Goal: Transaction & Acquisition: Book appointment/travel/reservation

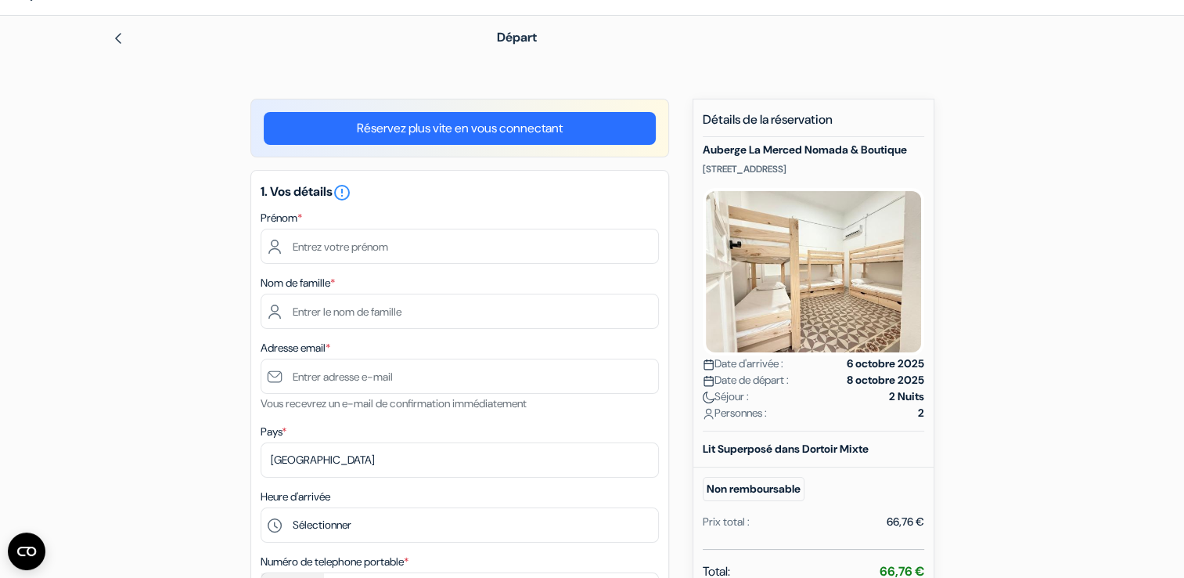
scroll to position [78, 0]
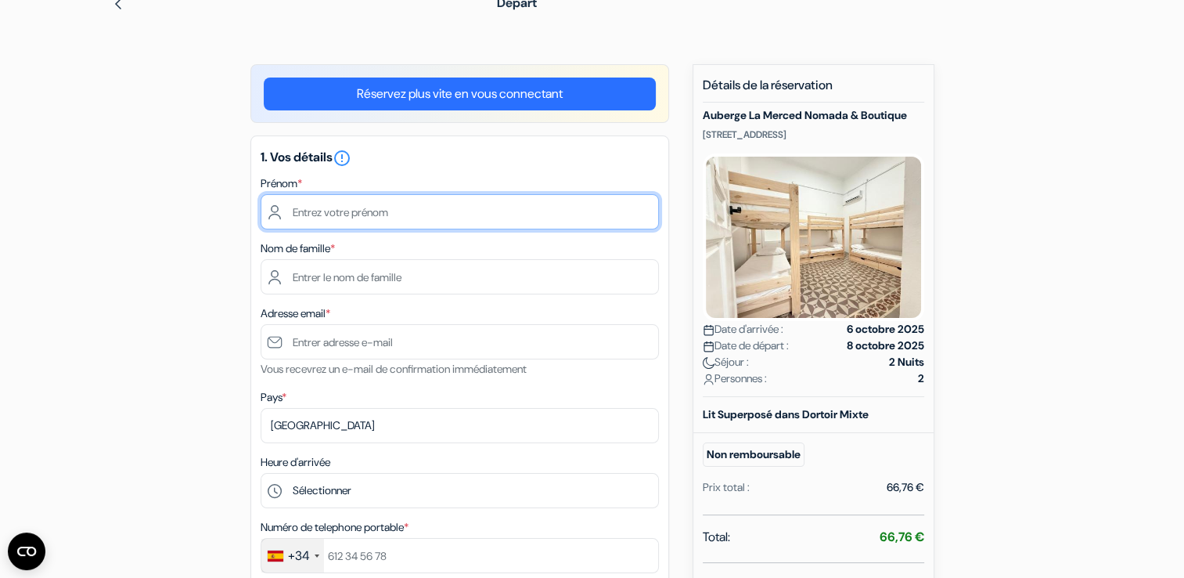
click at [308, 214] on input "text" at bounding box center [460, 211] width 398 height 35
type input "[PERSON_NAME]"
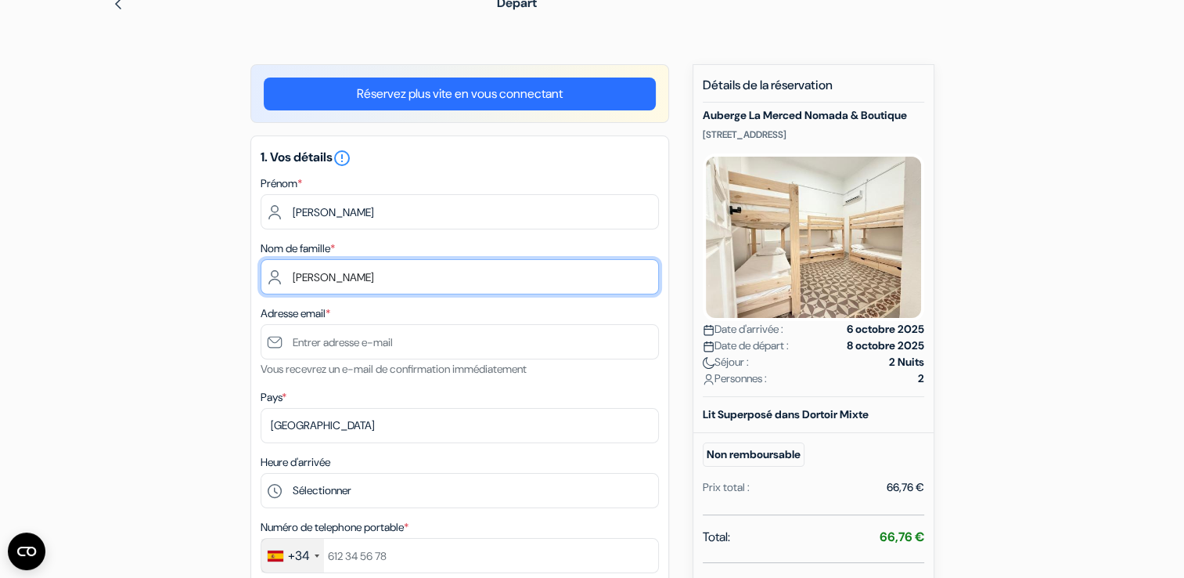
type input "[PERSON_NAME]"
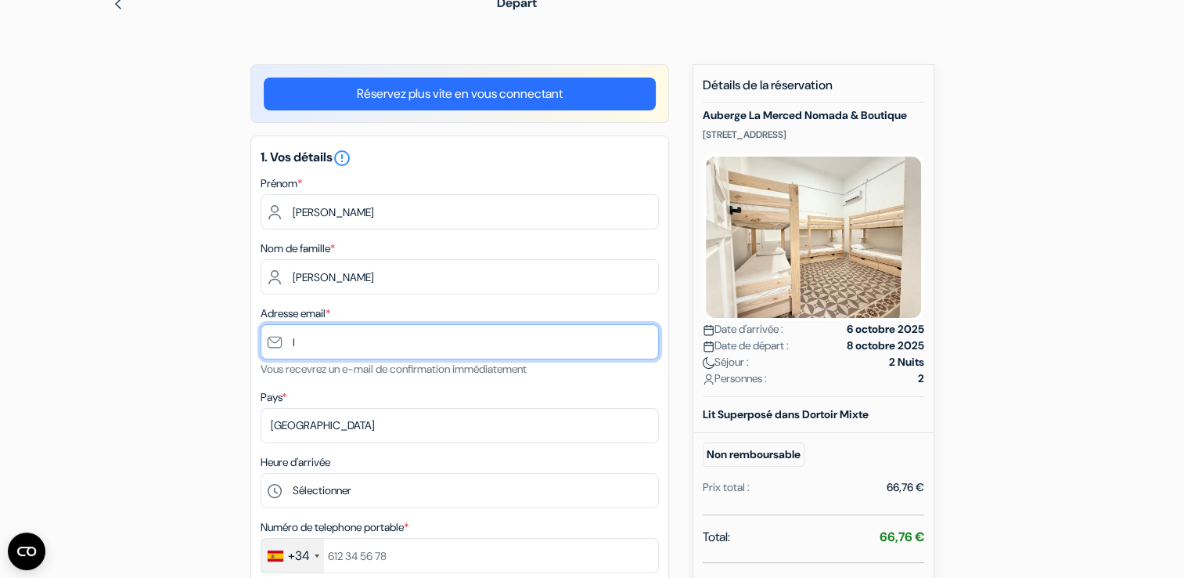
type input "[EMAIL_ADDRESS][DOMAIN_NAME]"
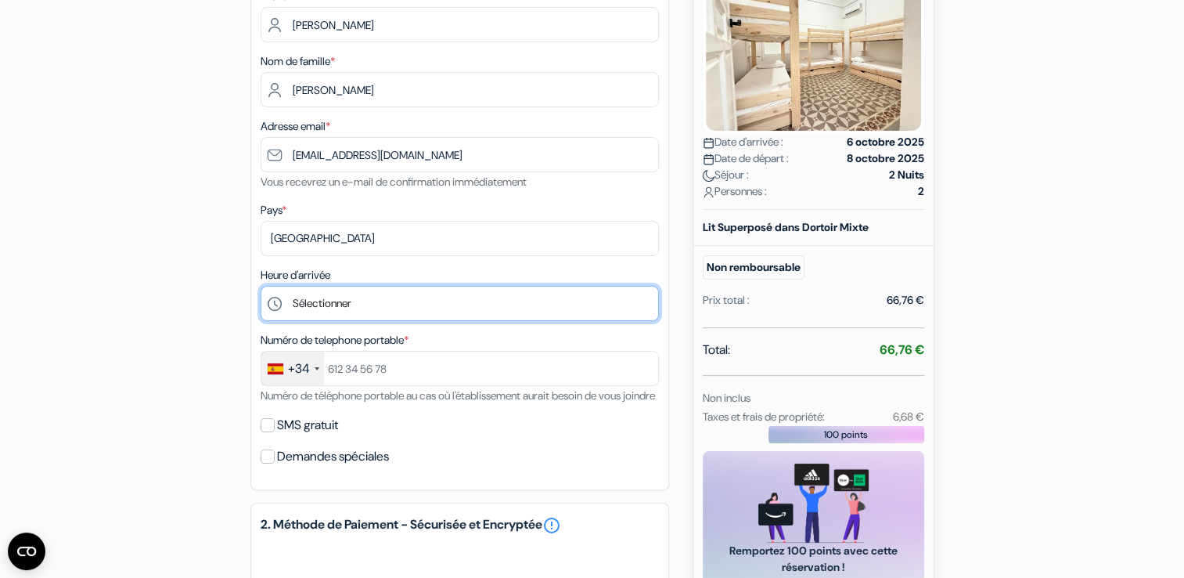
scroll to position [313, 0]
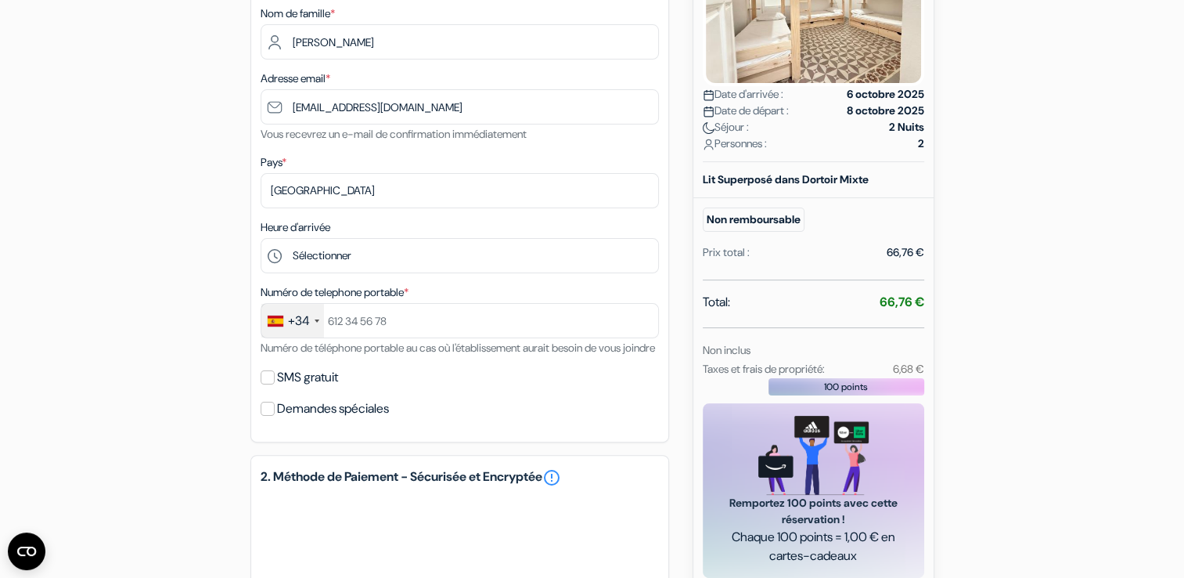
click at [291, 321] on div "+34" at bounding box center [299, 320] width 22 height 19
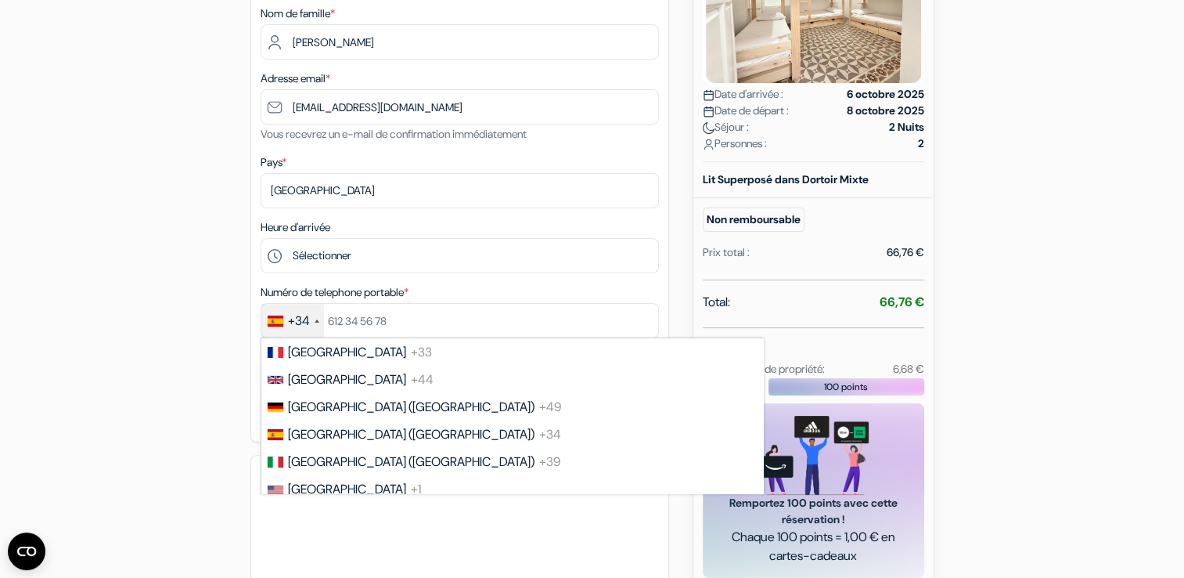
scroll to position [2144, 0]
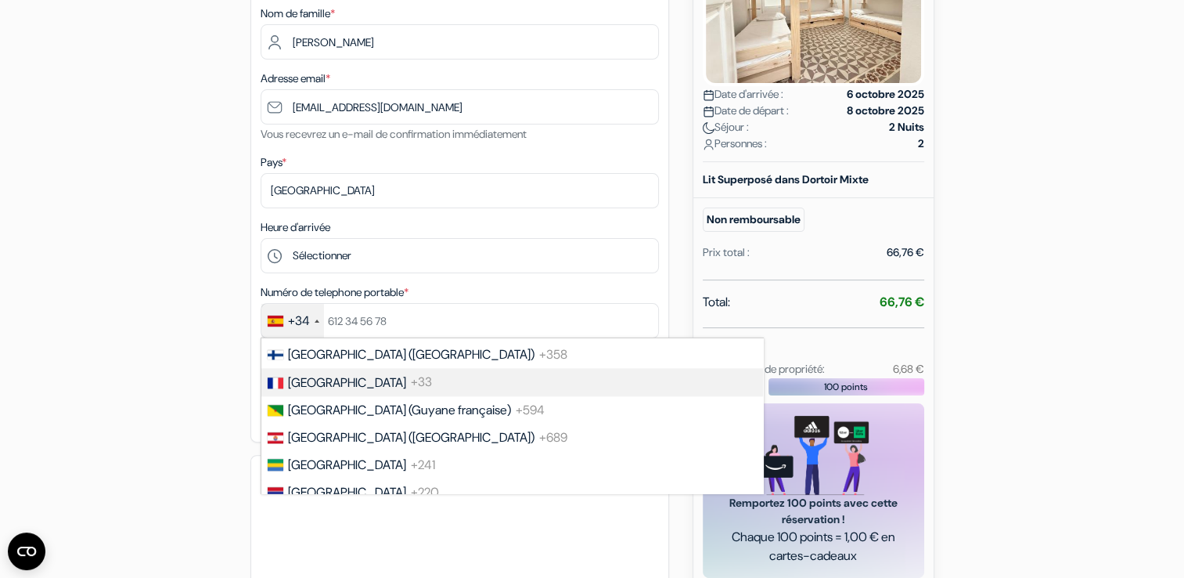
click at [321, 391] on span "[GEOGRAPHIC_DATA]" at bounding box center [347, 382] width 118 height 16
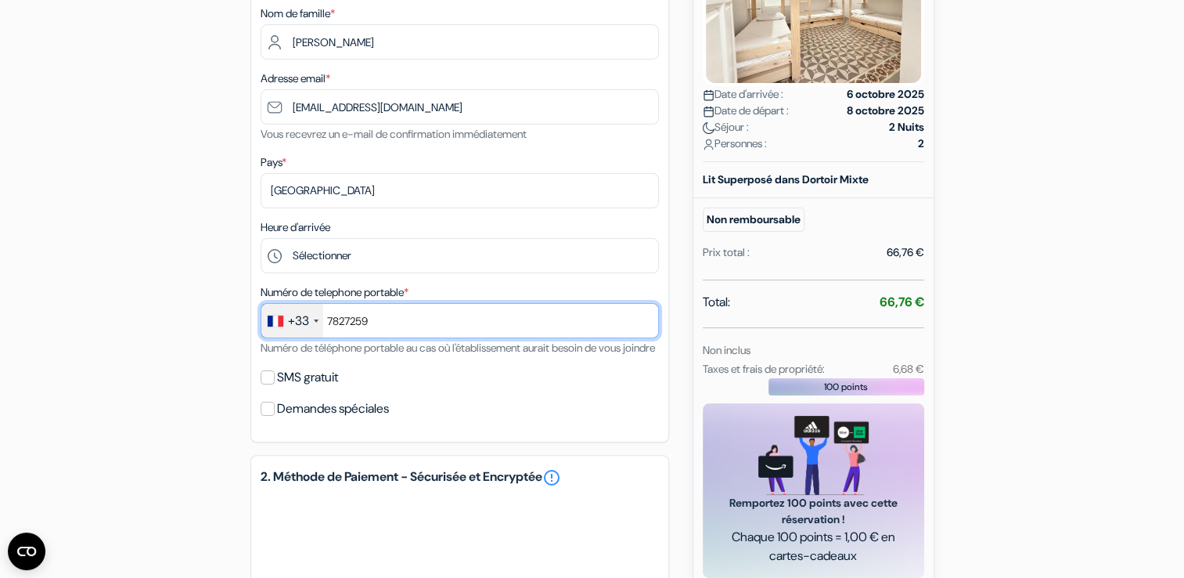
click at [346, 316] on input "7827259" at bounding box center [460, 320] width 398 height 35
click at [351, 321] on input "7827259" at bounding box center [460, 320] width 398 height 35
click at [346, 321] on input "7827259" at bounding box center [460, 320] width 398 height 35
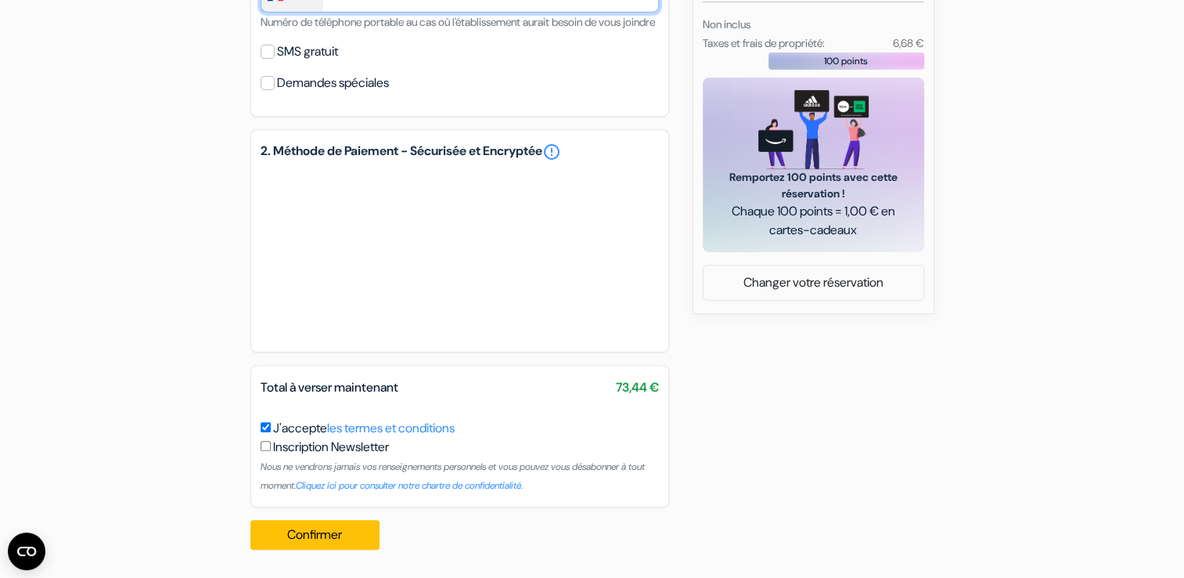
scroll to position [657, 0]
type input "782967259"
click at [200, 337] on div "add_box Auberge La Merced Nomada & Boutique Plaza de la Merced, 20, Malaga, Esp…" at bounding box center [592, 33] width 1033 height 1058
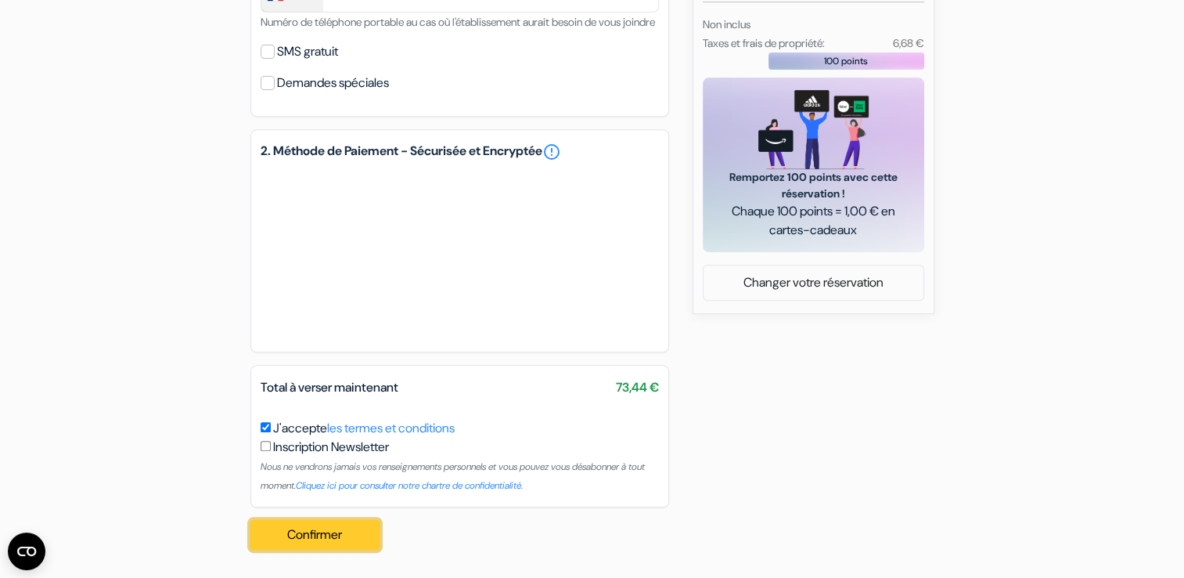
click at [329, 534] on button "Confirmer Loading..." at bounding box center [315, 535] width 130 height 30
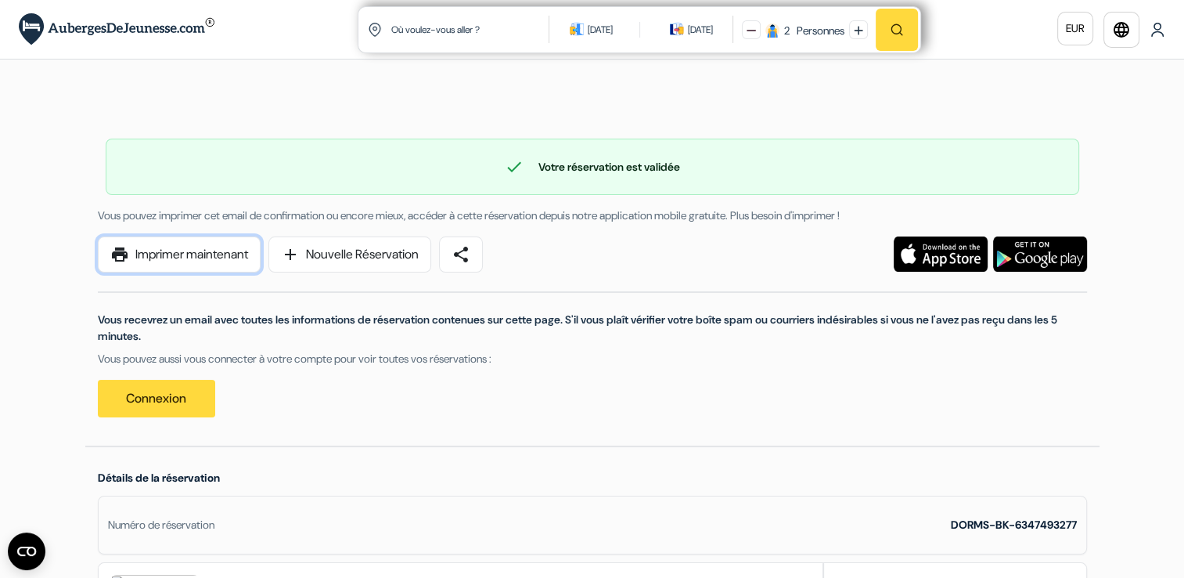
click at [199, 262] on link "print Imprimer maintenant" at bounding box center [179, 254] width 163 height 36
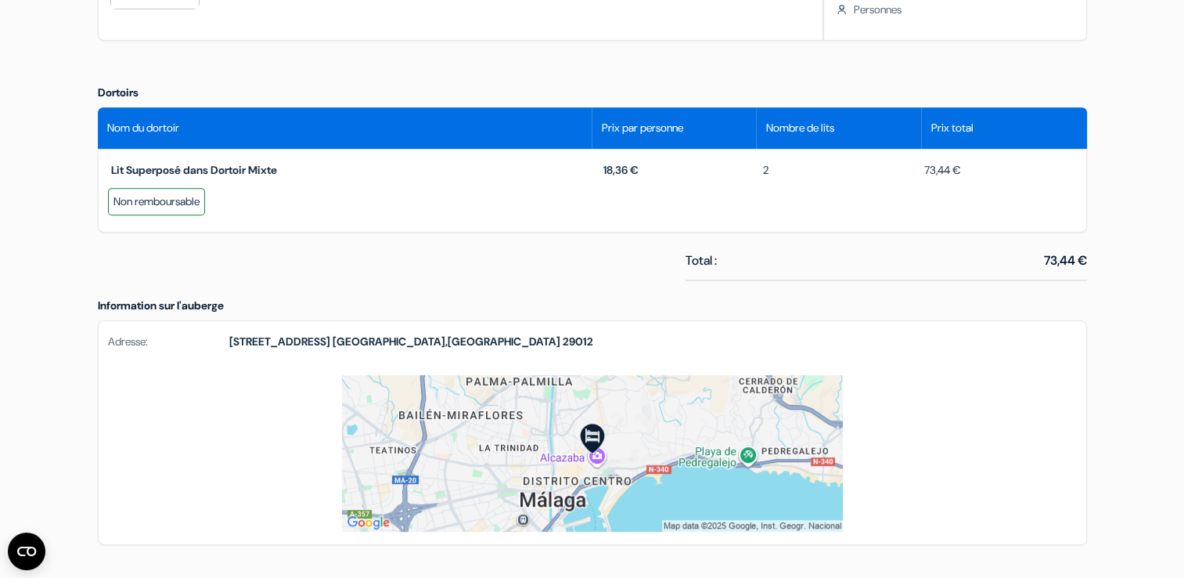
scroll to position [704, 0]
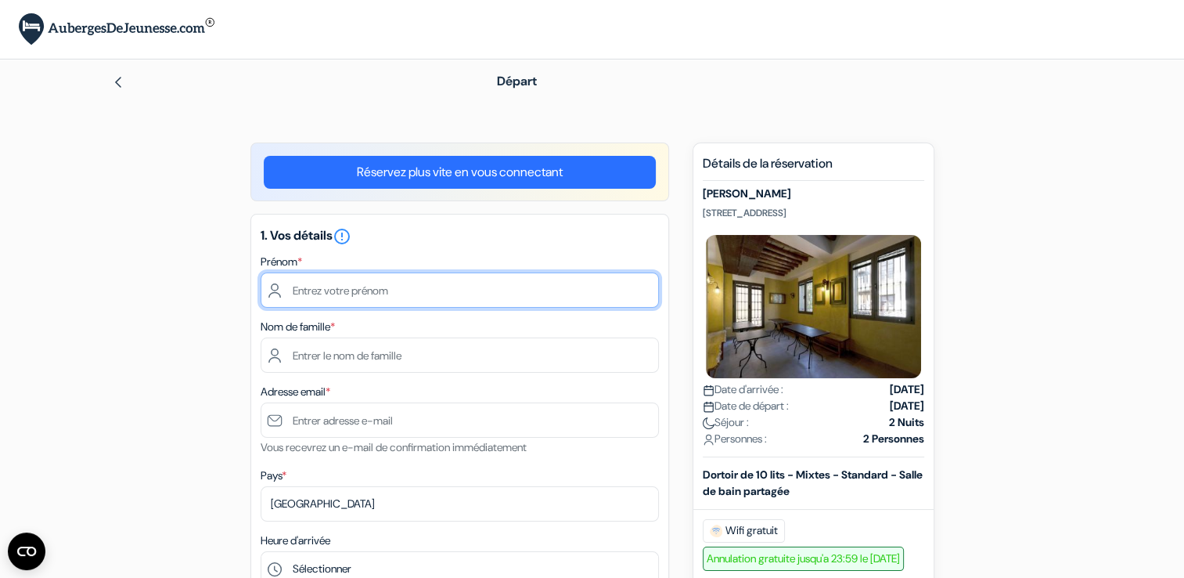
click at [373, 283] on input "text" at bounding box center [460, 289] width 398 height 35
type input "[PERSON_NAME]"
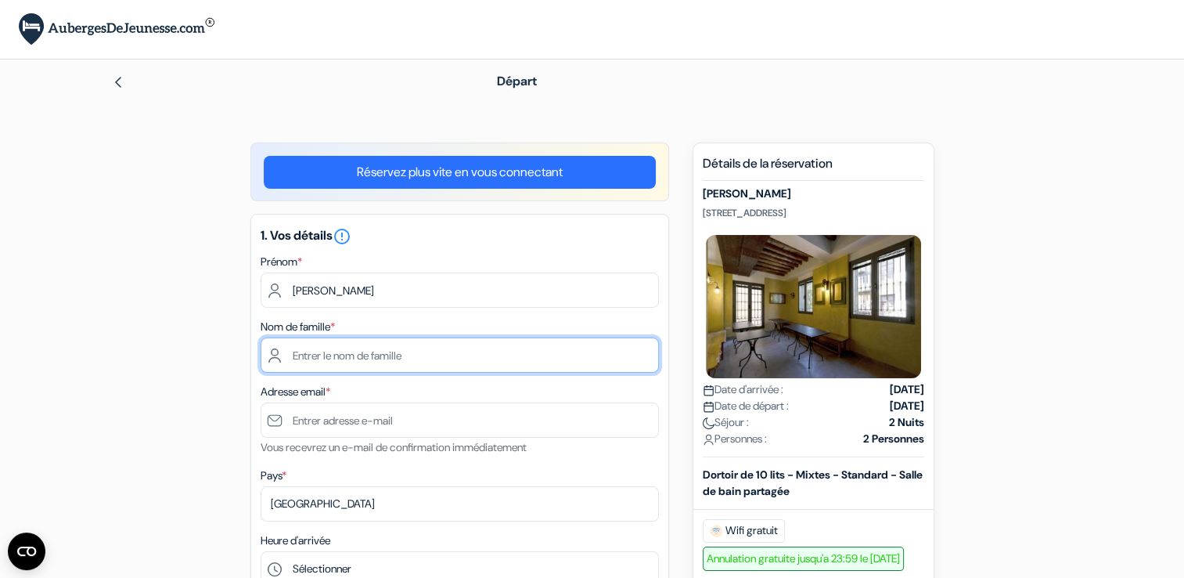
type input "[PERSON_NAME]"
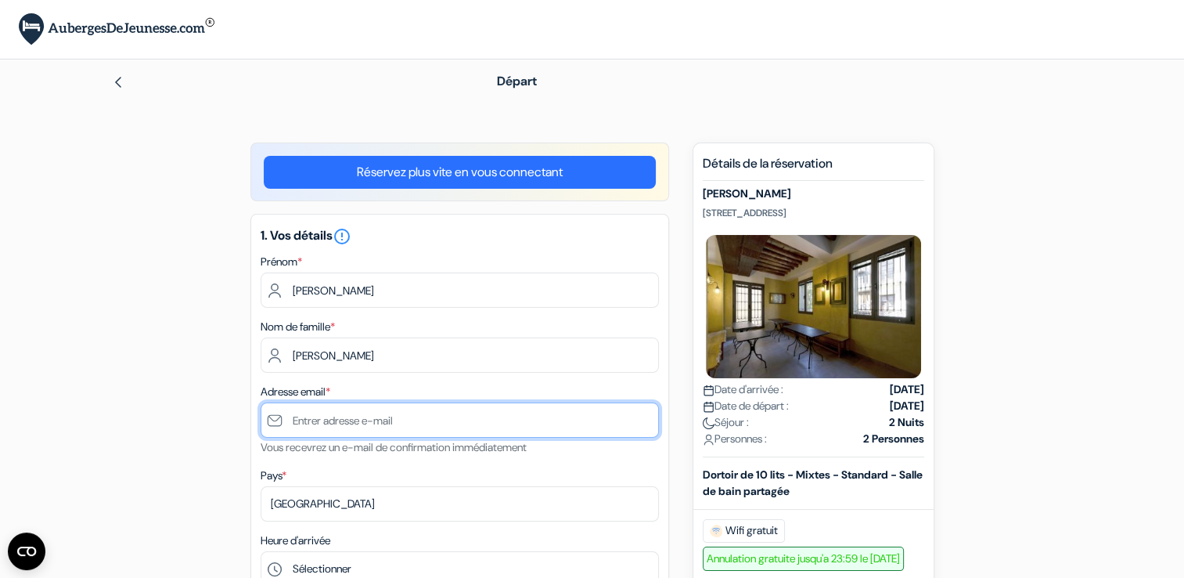
type input "[EMAIL_ADDRESS][DOMAIN_NAME]"
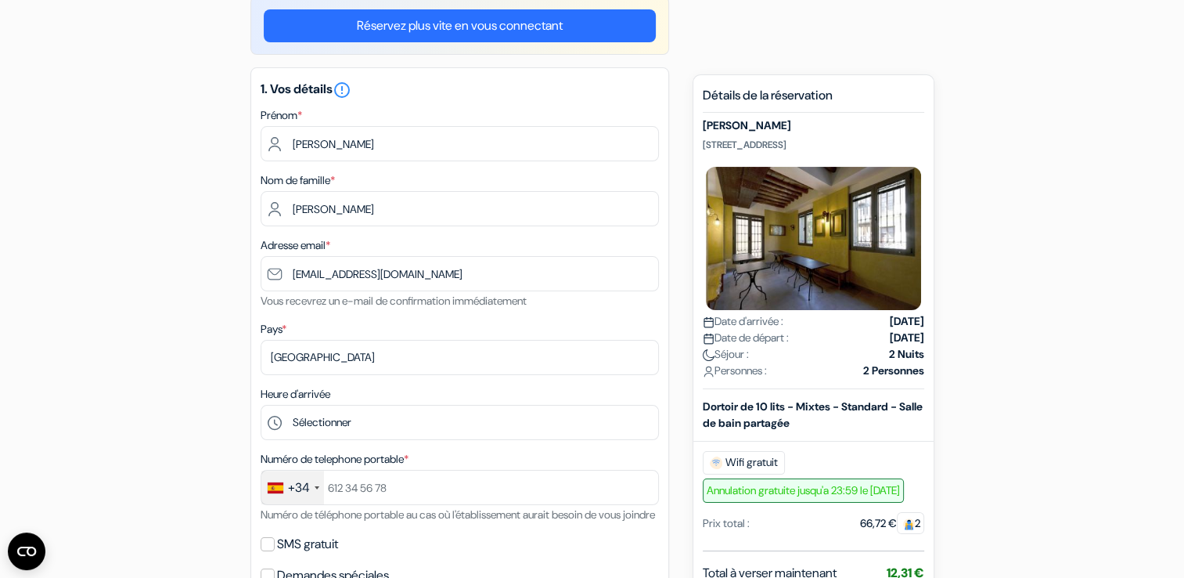
scroll to position [157, 0]
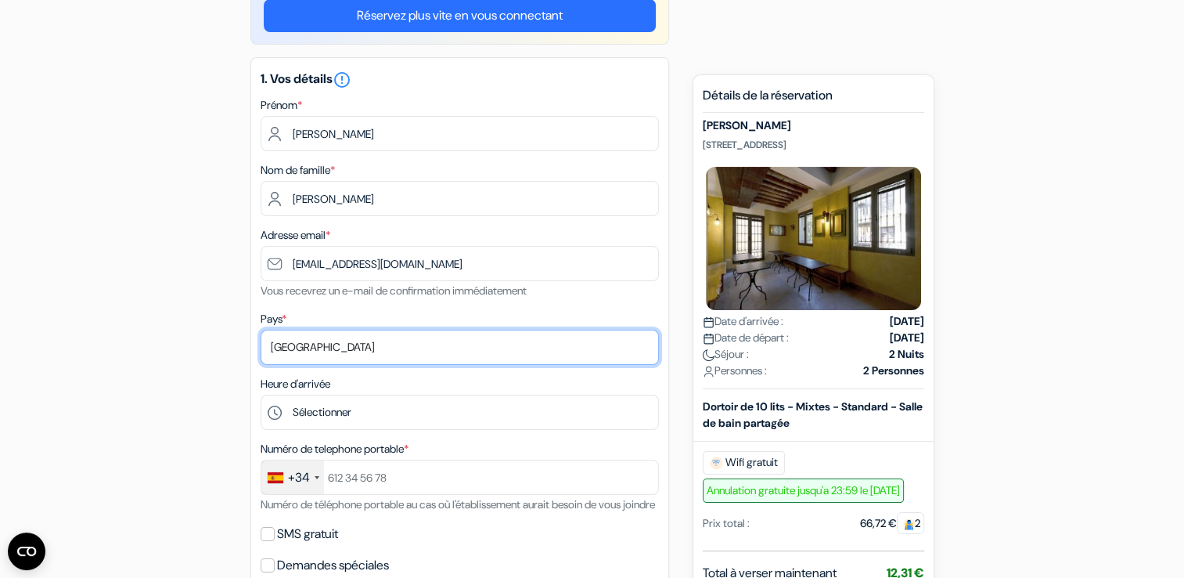
click at [329, 355] on select "Selectionner le pays Abkhazie Afghanistan Afrique Du sud Albanie Algérie Allema…" at bounding box center [460, 346] width 398 height 35
select select "67"
click at [261, 330] on select "Selectionner le pays Abkhazie Afghanistan Afrique Du sud Albanie Algérie Allema…" at bounding box center [460, 346] width 398 height 35
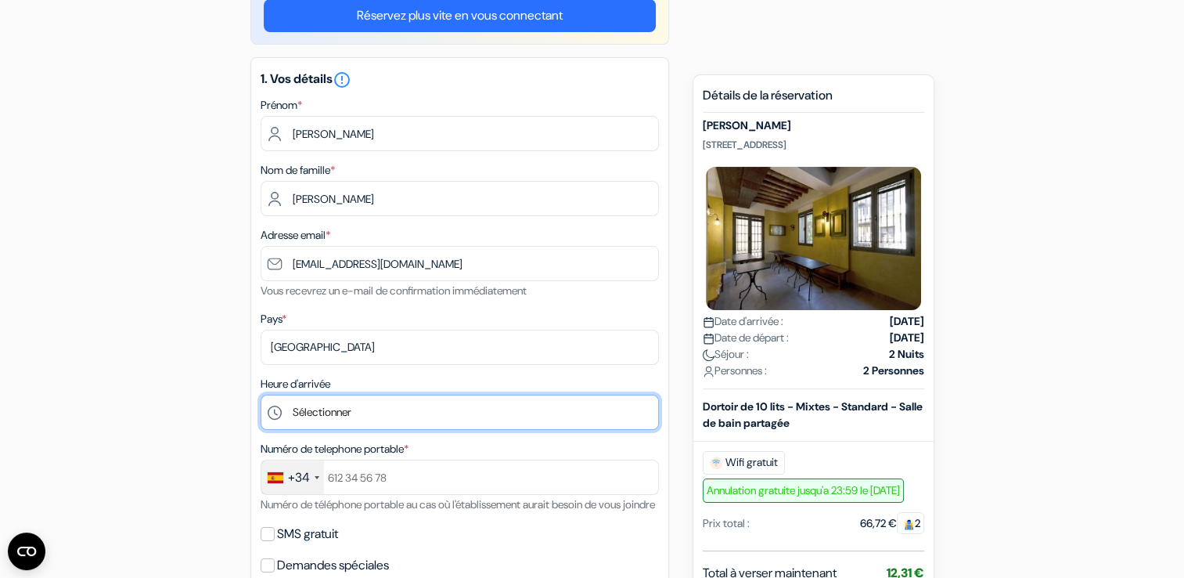
click at [326, 413] on select "Sélectionner 1:00 2:00 3:00 4:00 5:00 6:00 7:00 8:00 9:00 10:00 11:00 12:00 13:…" at bounding box center [460, 411] width 398 height 35
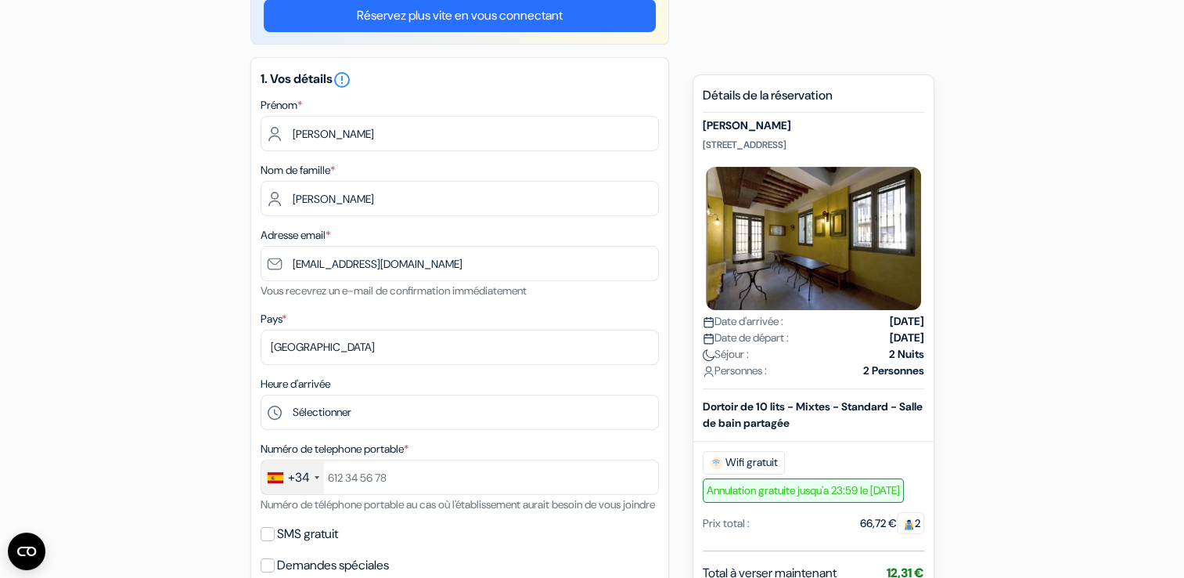
click at [319, 474] on div "+34" at bounding box center [292, 477] width 63 height 34
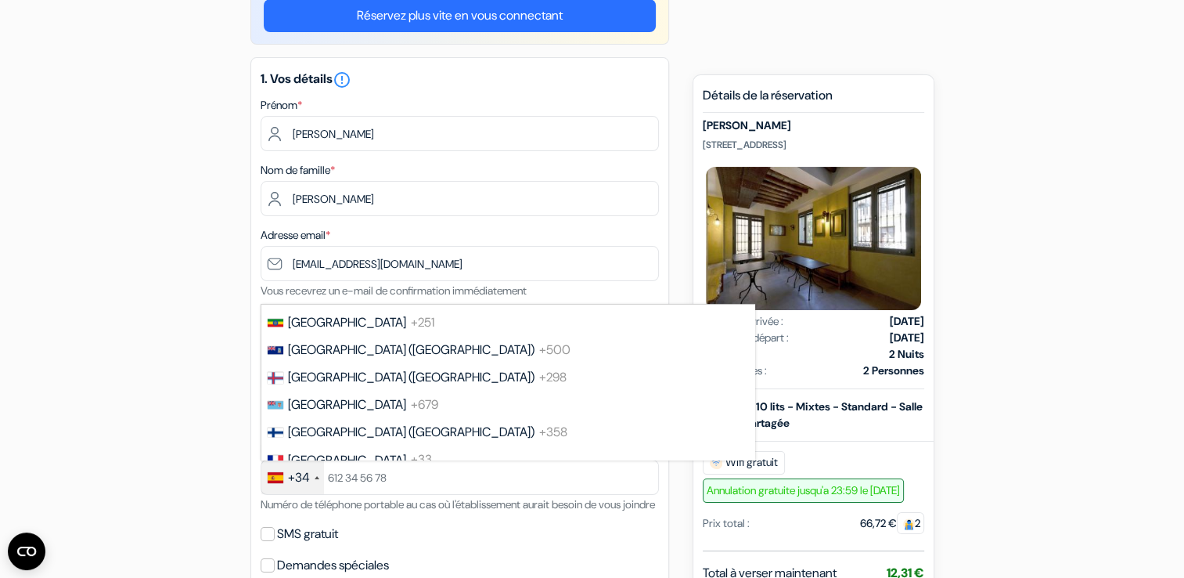
scroll to position [2144, 0]
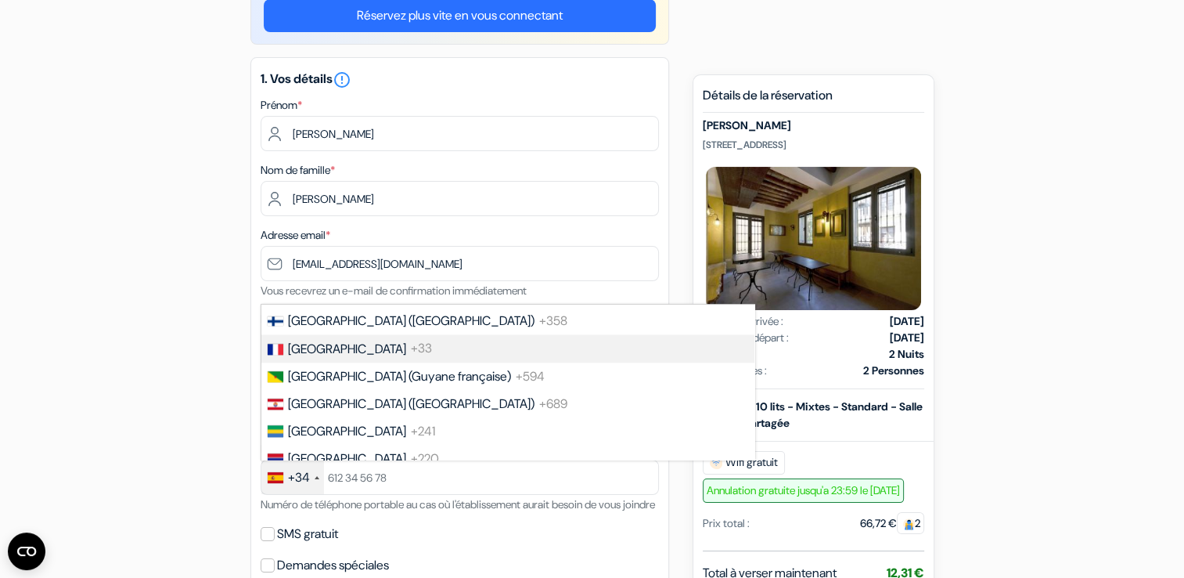
click at [313, 357] on span "France" at bounding box center [347, 348] width 118 height 16
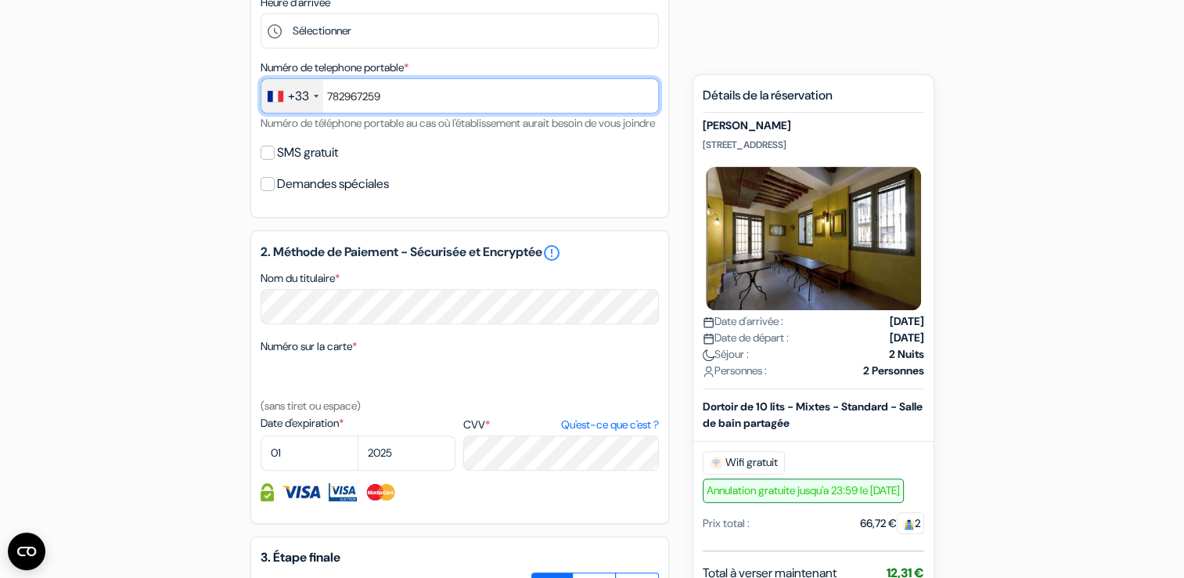
scroll to position [548, 0]
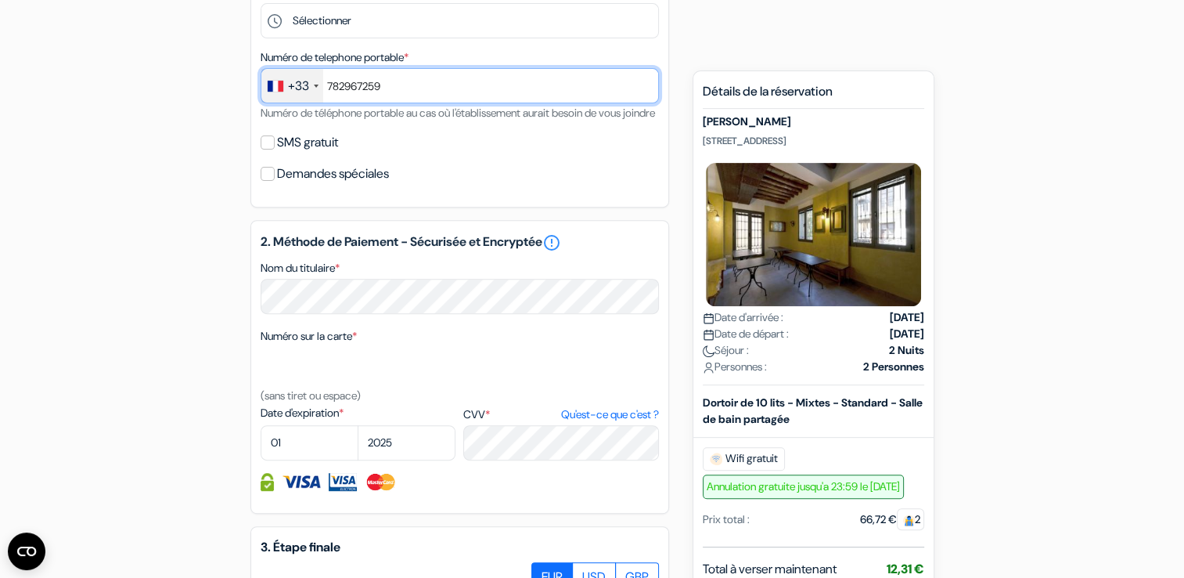
type input "782967259"
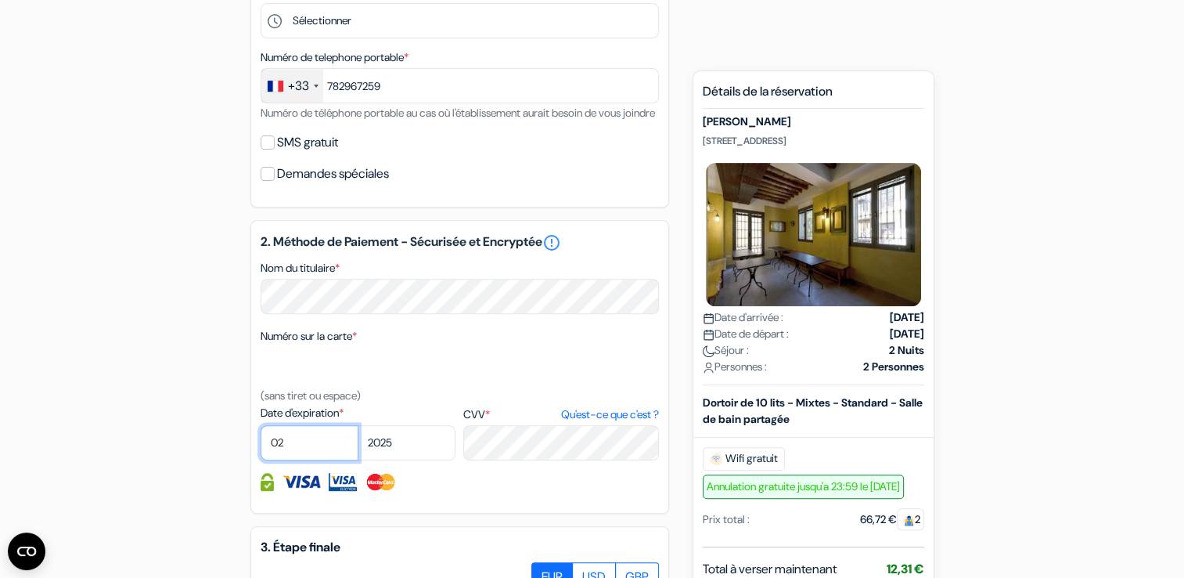
select select "04"
select select "2028"
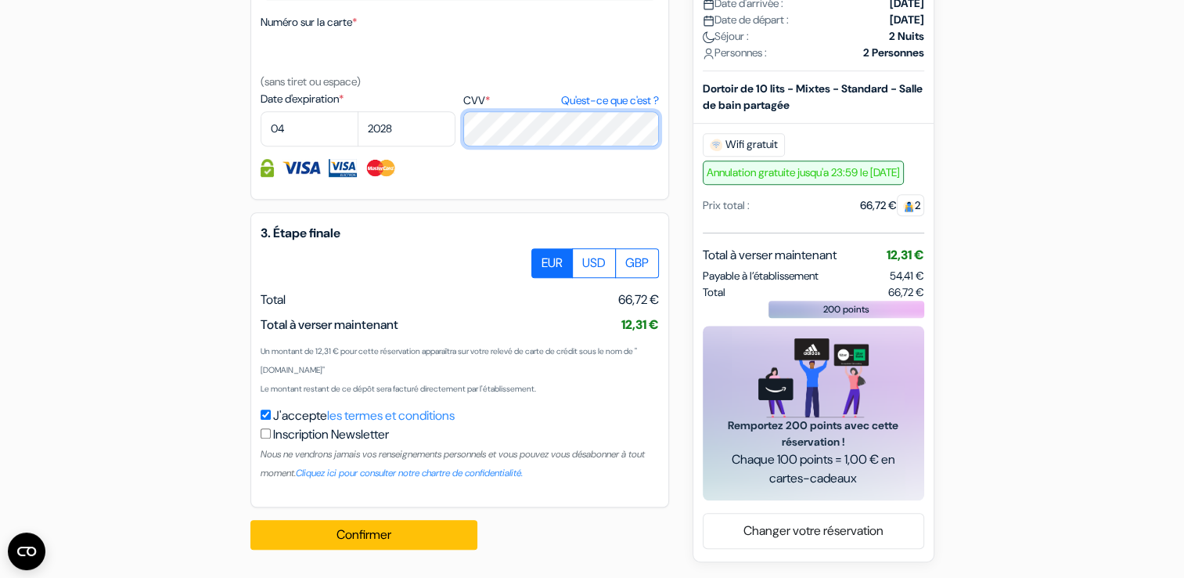
scroll to position [881, 0]
click at [267, 411] on input "J'accepte les termes et conditions" at bounding box center [266, 414] width 10 height 10
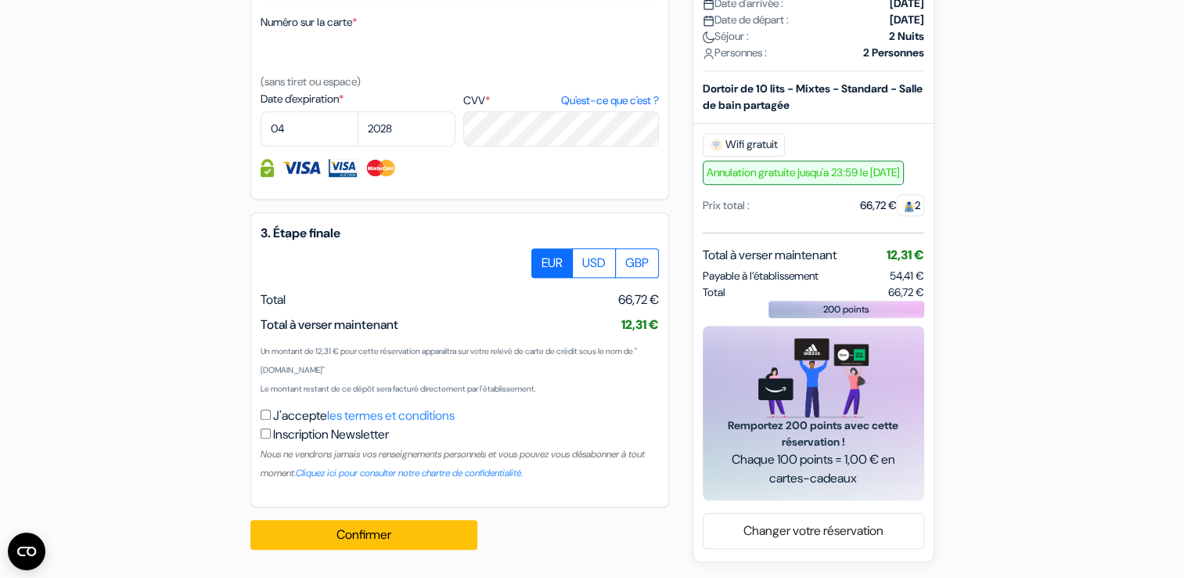
click at [272, 419] on div "J'accepte les termes et conditions Inscription Newsletter Nous ne vendrons jama…" at bounding box center [460, 443] width 398 height 75
click at [270, 420] on div "J'accepte les termes et conditions Inscription Newsletter Nous ne vendrons jama…" at bounding box center [460, 443] width 398 height 75
click at [261, 416] on input "J'accepte les termes et conditions" at bounding box center [266, 414] width 10 height 10
checkbox input "true"
click at [349, 534] on button "Confirmer Loading..." at bounding box center [363, 535] width 227 height 30
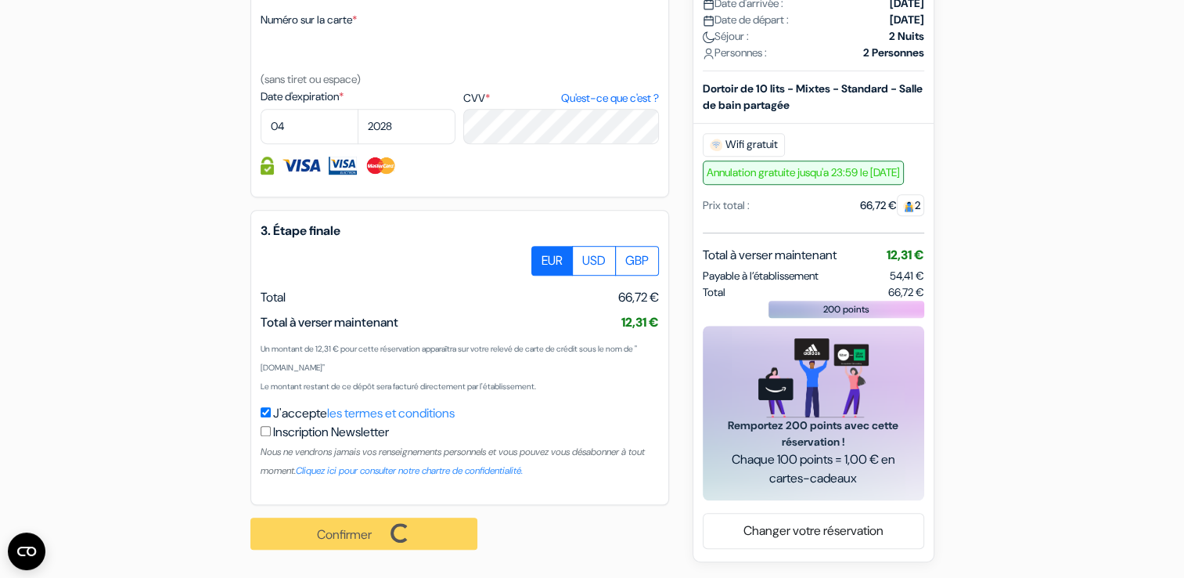
scroll to position [883, 0]
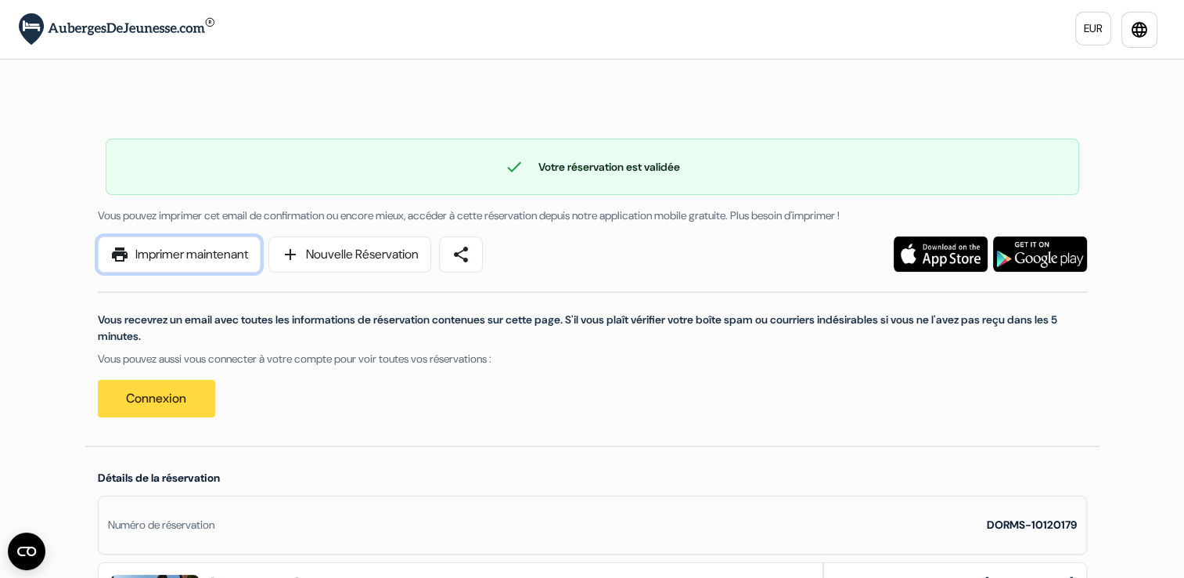
click at [161, 258] on link "print Imprimer maintenant" at bounding box center [179, 254] width 163 height 36
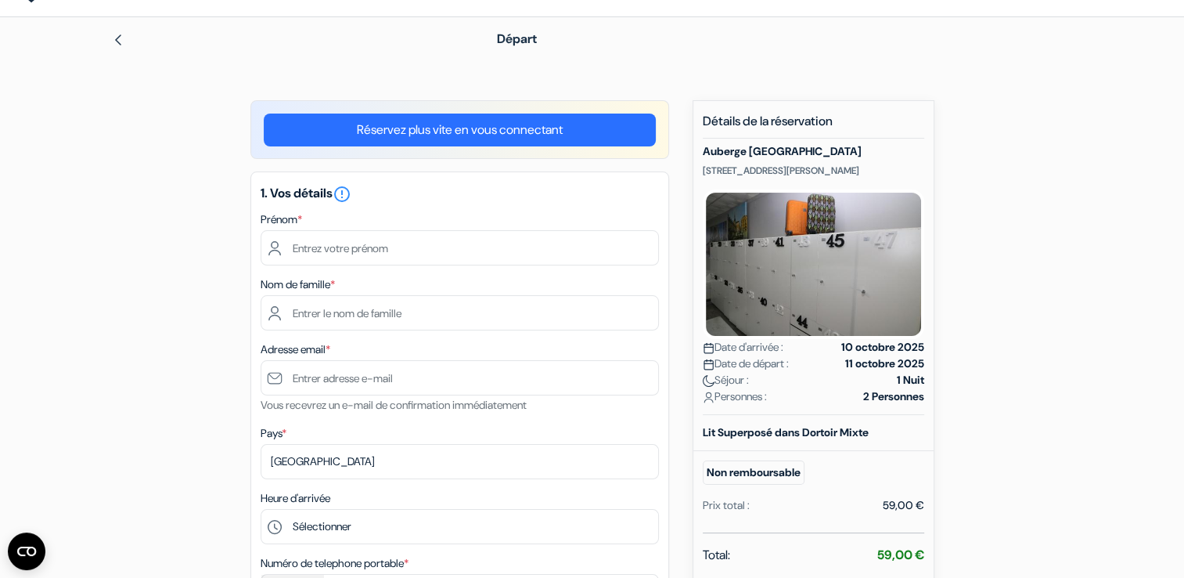
scroll to position [78, 0]
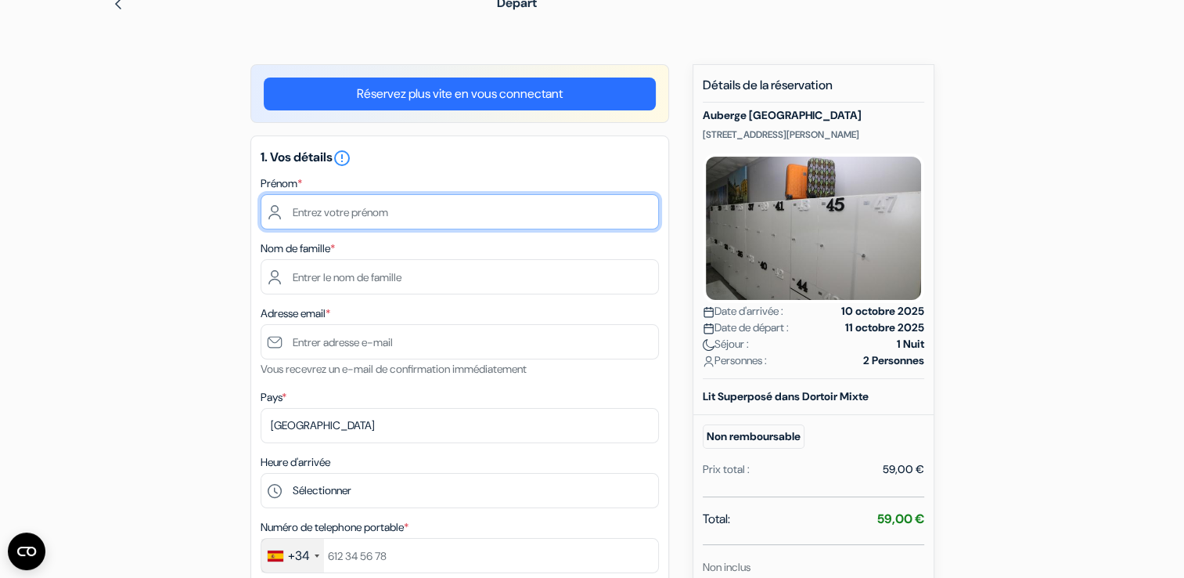
click at [467, 213] on input "text" at bounding box center [460, 211] width 398 height 35
type input "[PERSON_NAME]"
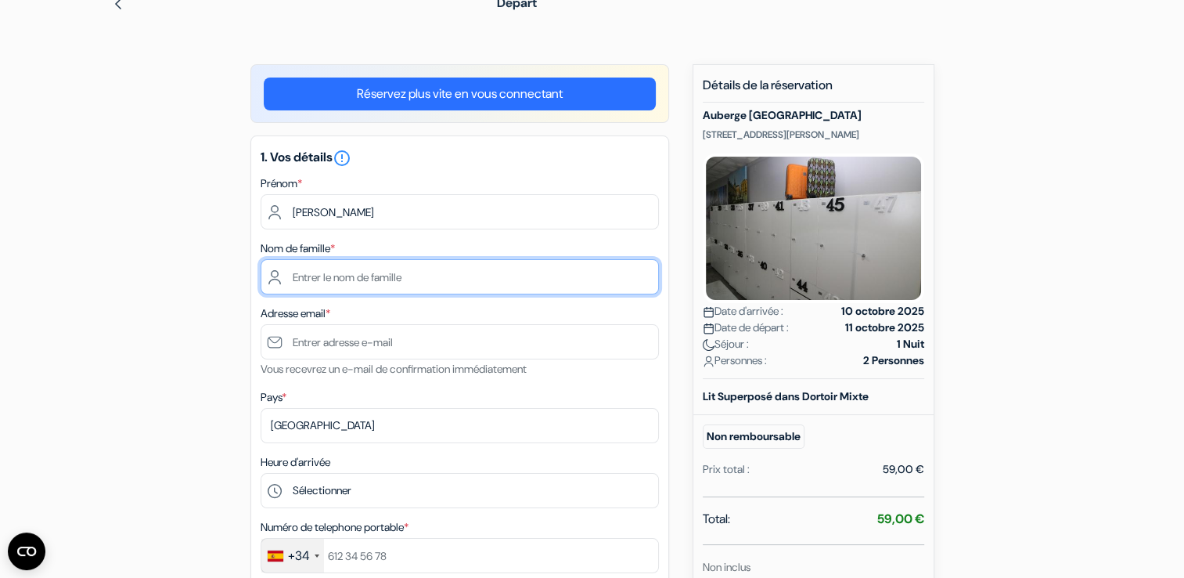
type input "Jean Touffet"
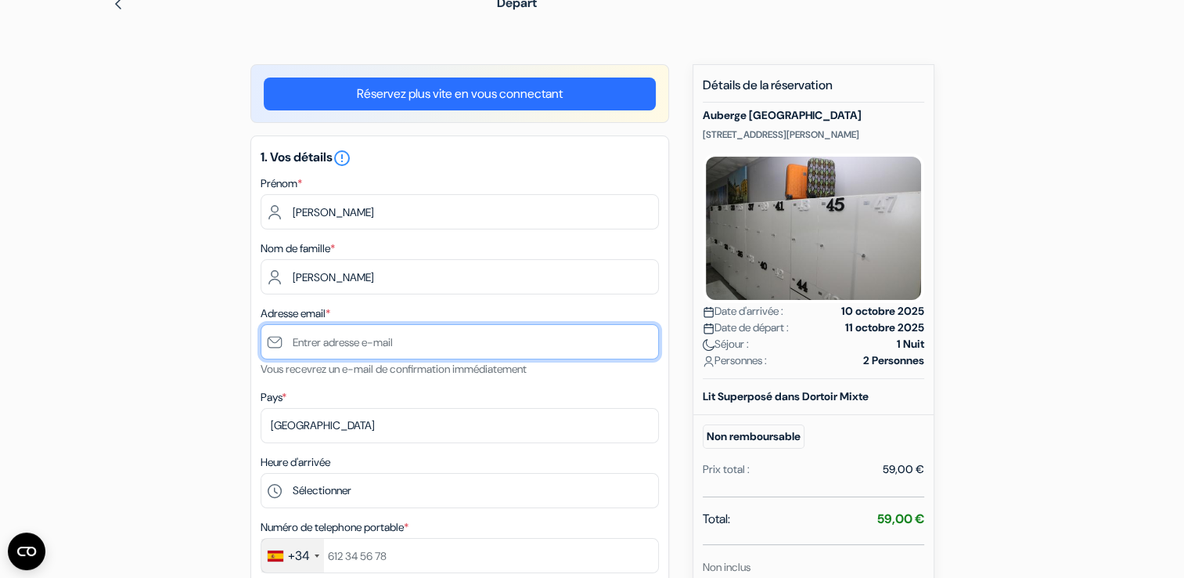
type input "[EMAIL_ADDRESS][DOMAIN_NAME]"
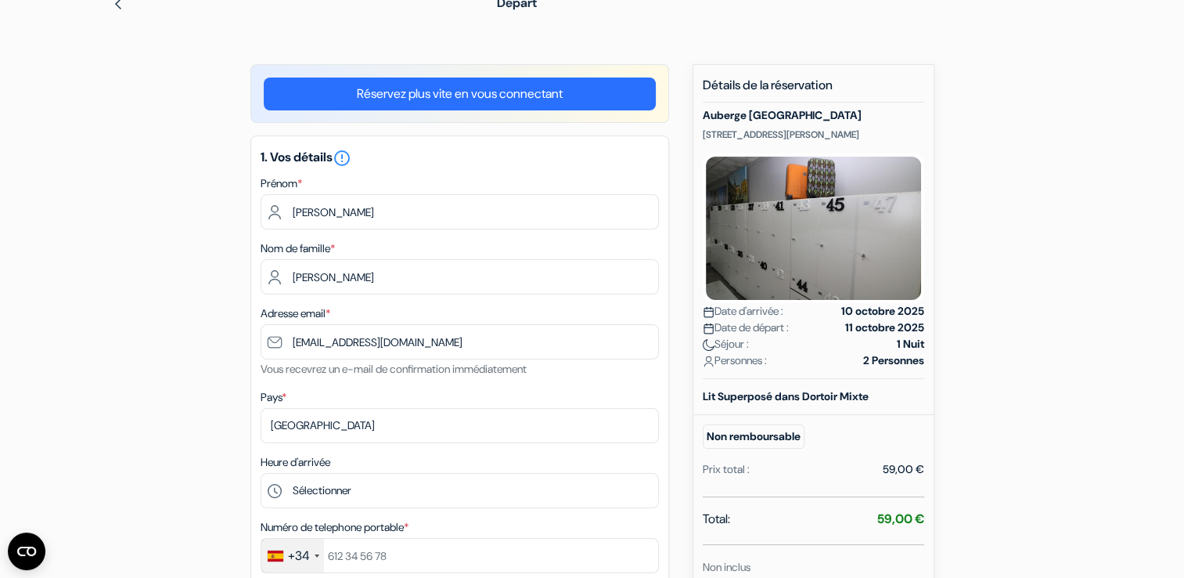
select select "04"
select select "2028"
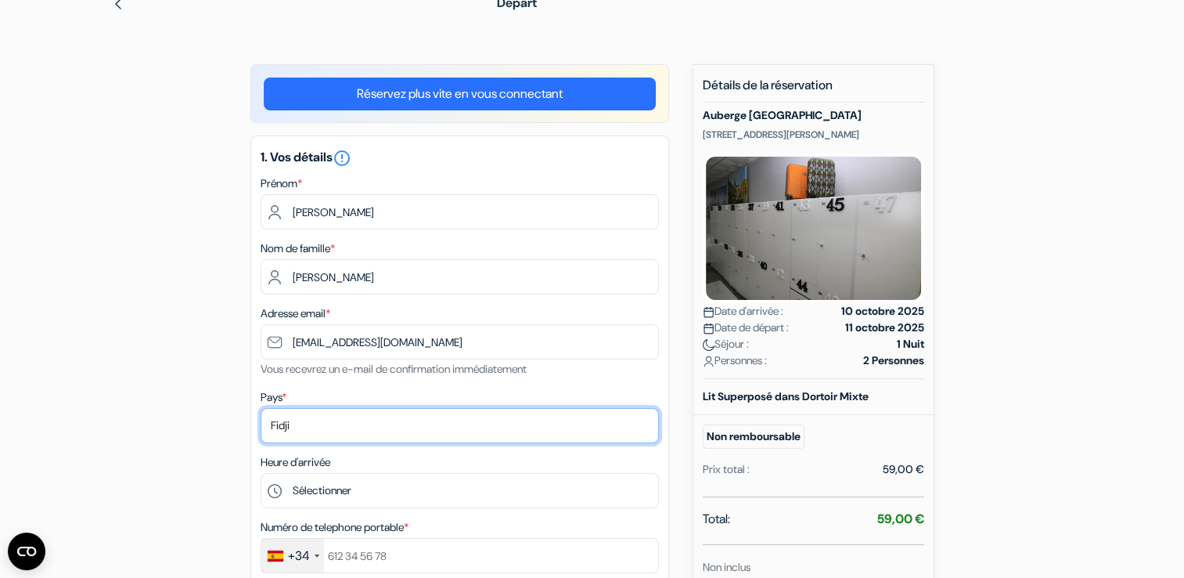
select select "fr"
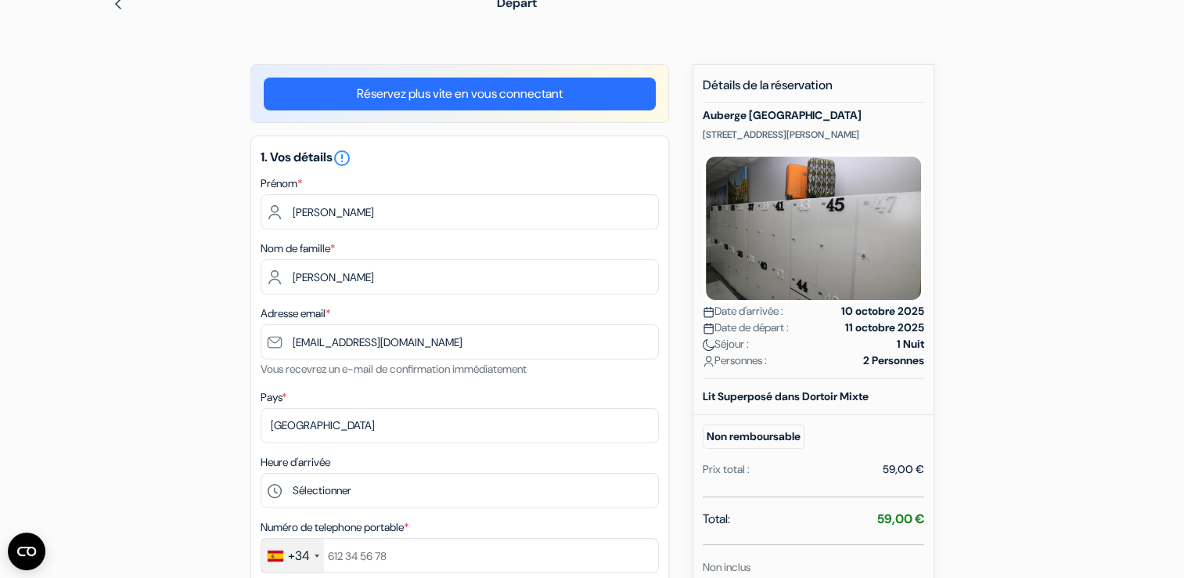
click at [291, 557] on div "+34" at bounding box center [299, 555] width 22 height 19
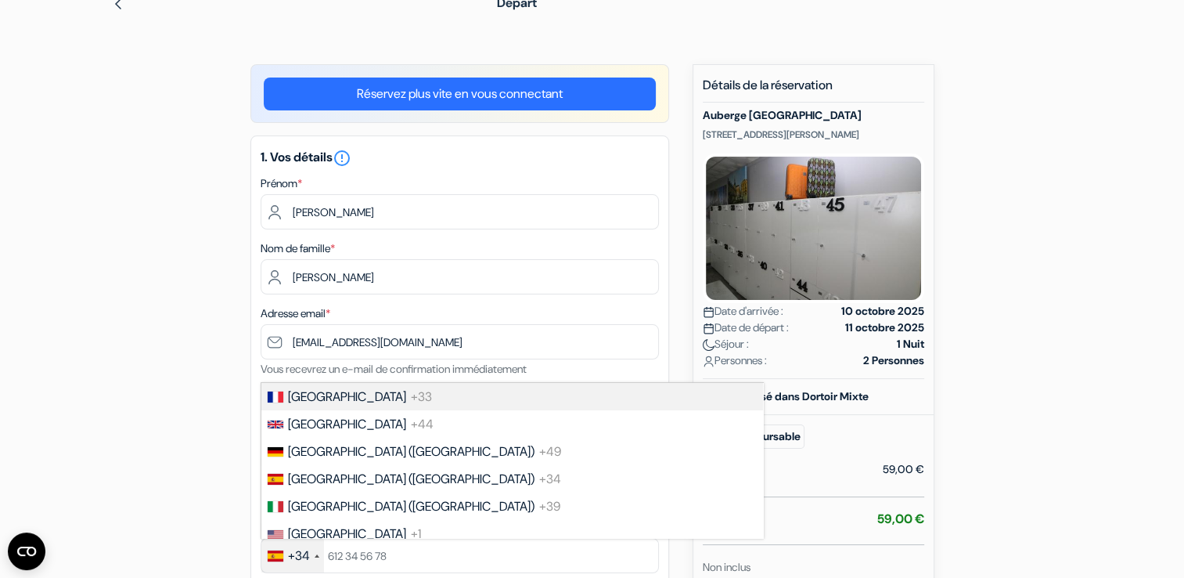
click at [293, 399] on span "France" at bounding box center [347, 396] width 118 height 16
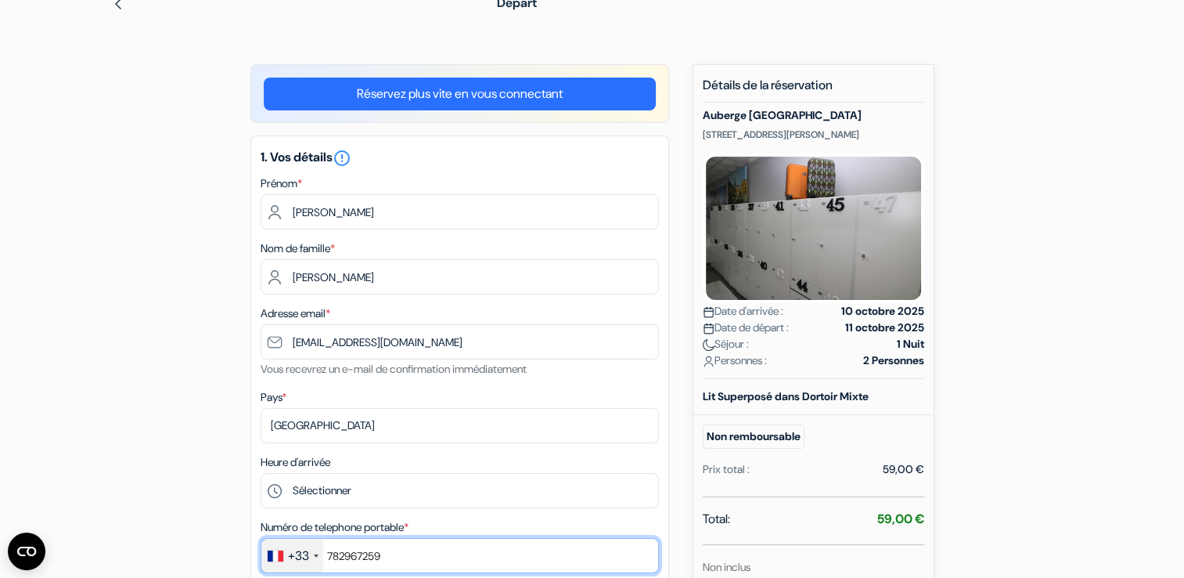
type input "782967259"
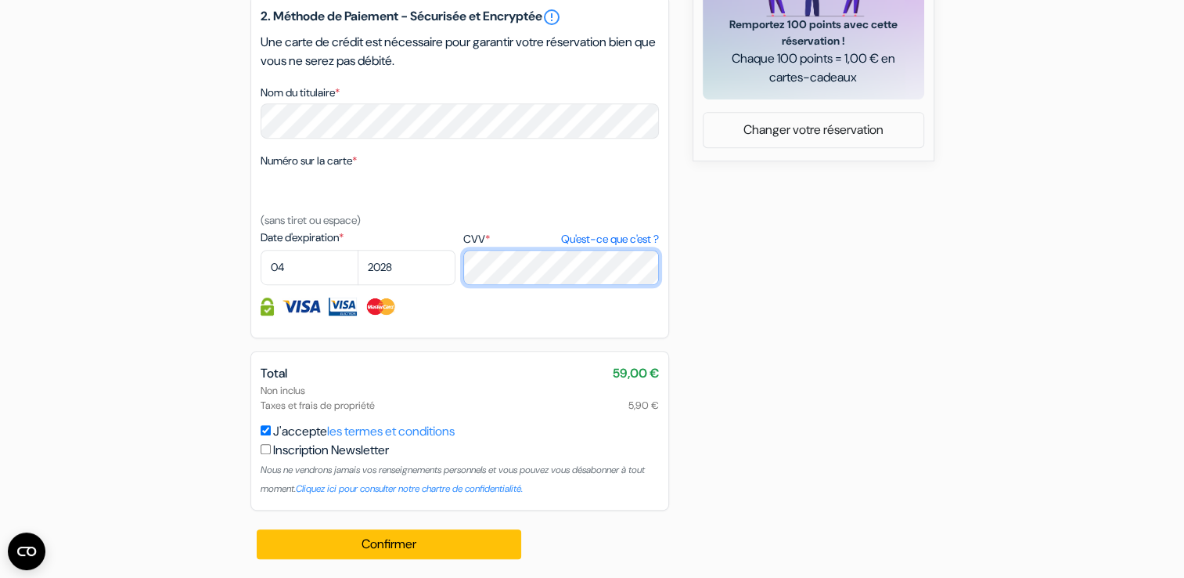
scroll to position [793, 0]
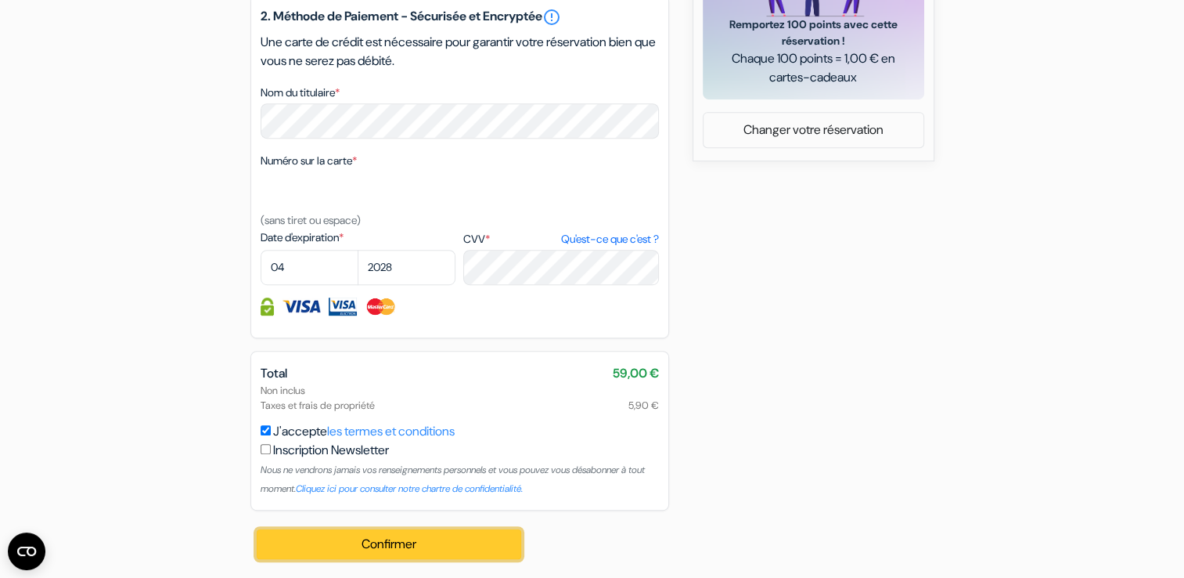
click at [341, 547] on button "Confirmer Loading..." at bounding box center [389, 544] width 265 height 30
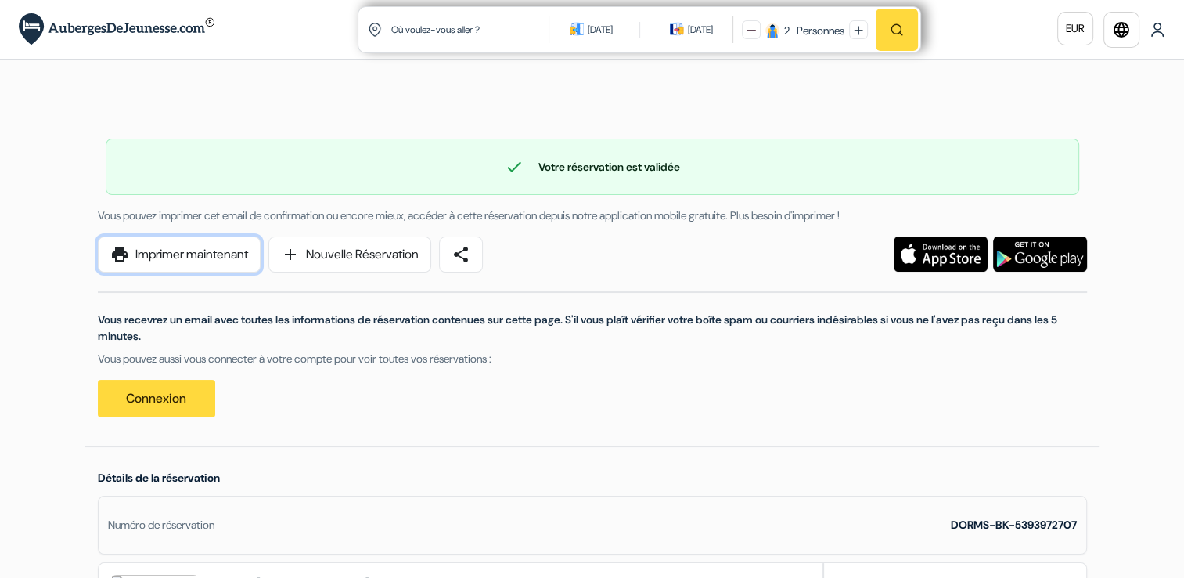
click at [193, 242] on link "print Imprimer maintenant" at bounding box center [179, 254] width 163 height 36
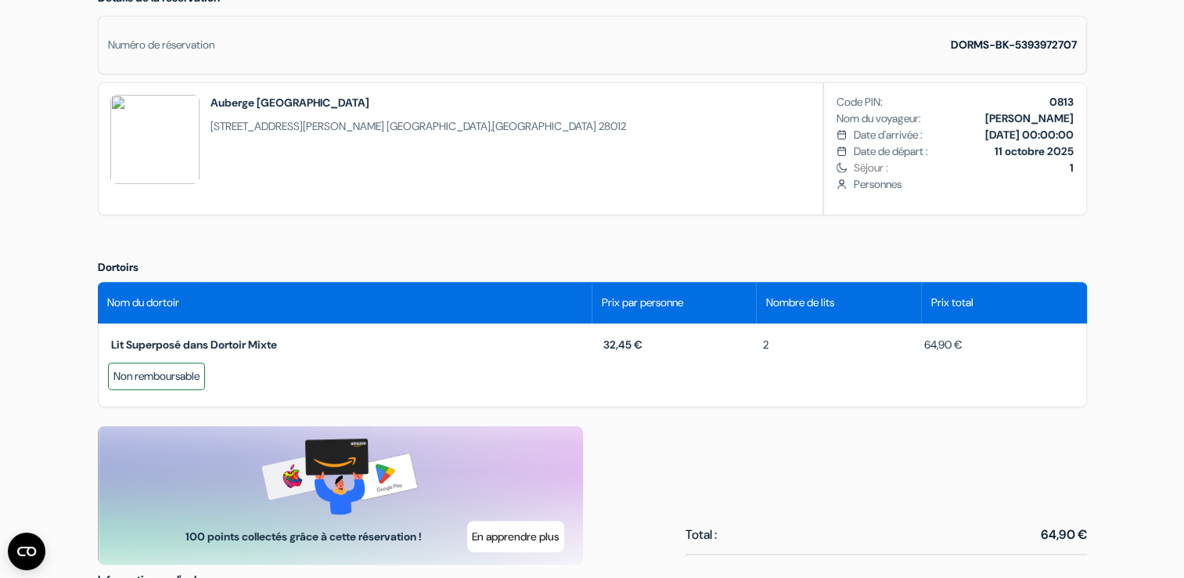
scroll to position [626, 0]
